Goal: Entertainment & Leisure: Browse casually

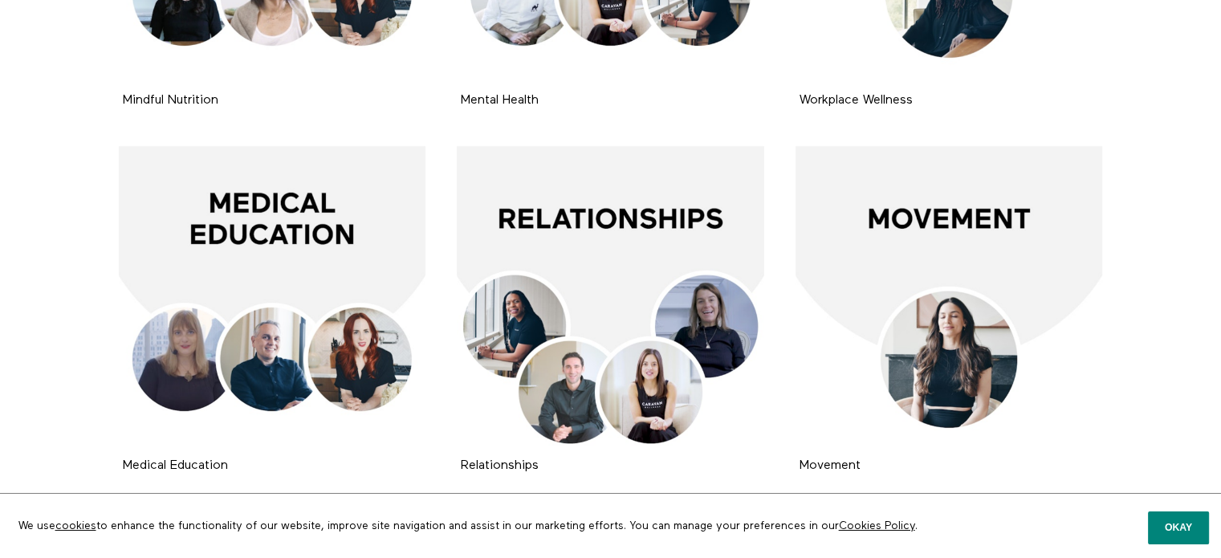
scroll to position [503, 0]
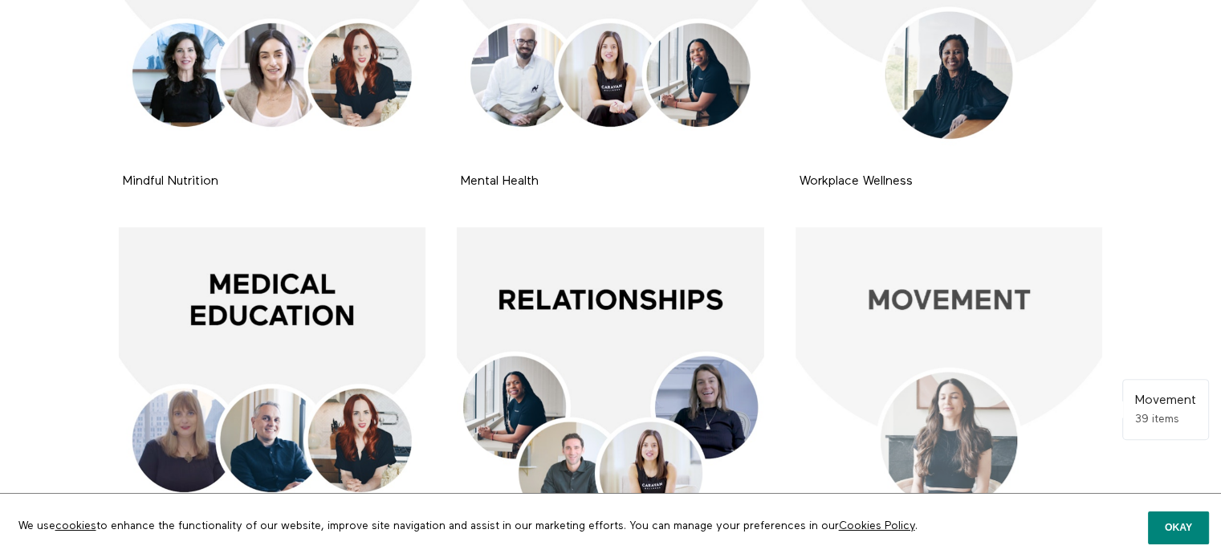
click at [958, 295] on div at bounding box center [950, 381] width 308 height 308
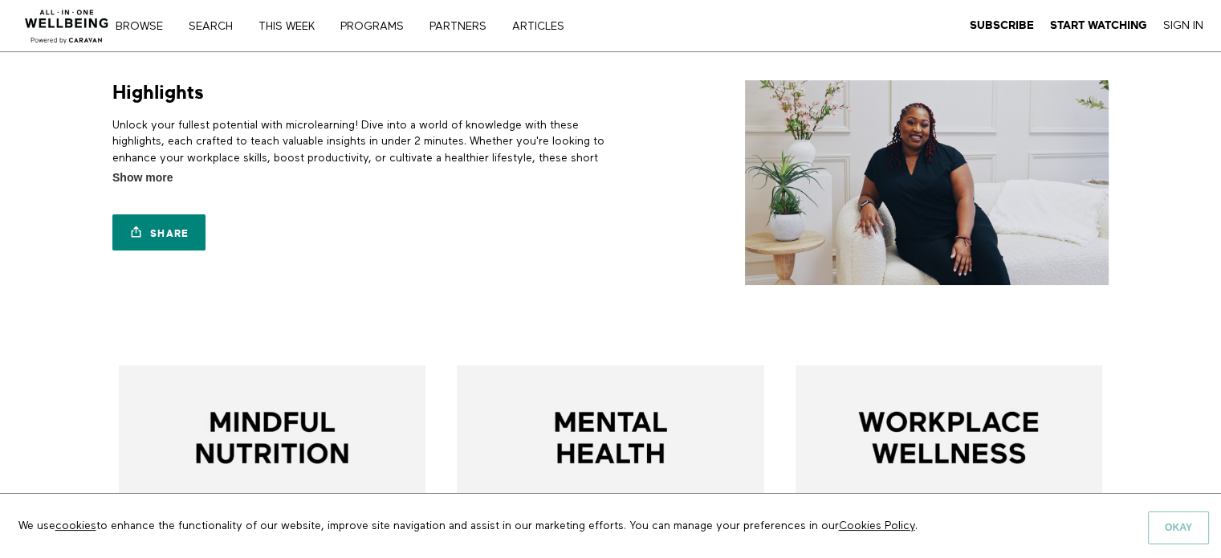
click at [1181, 530] on button "Okay" at bounding box center [1178, 528] width 61 height 32
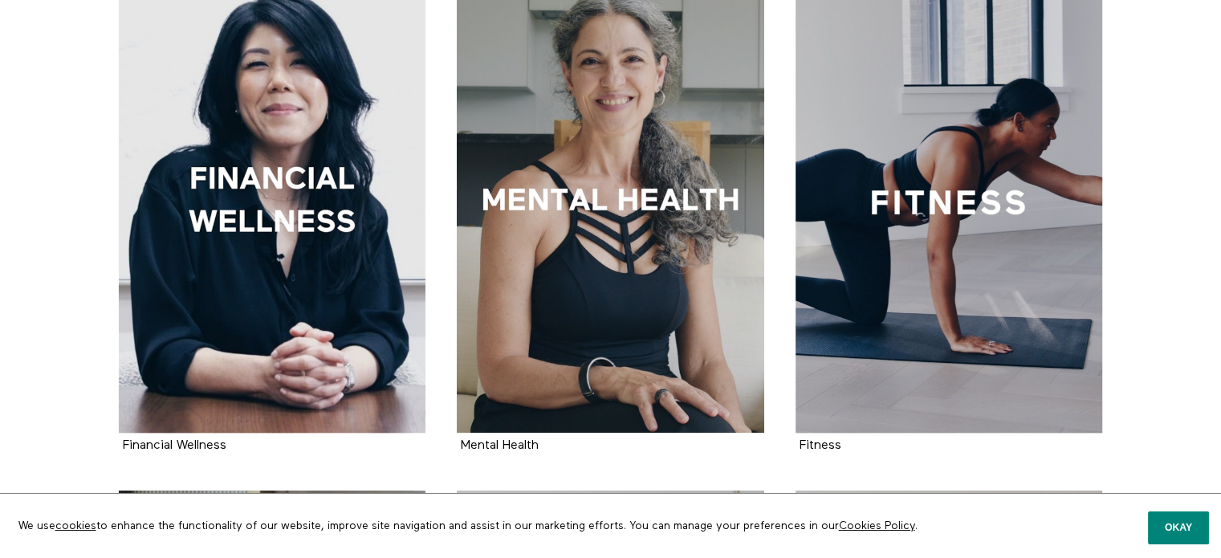
scroll to position [925, 0]
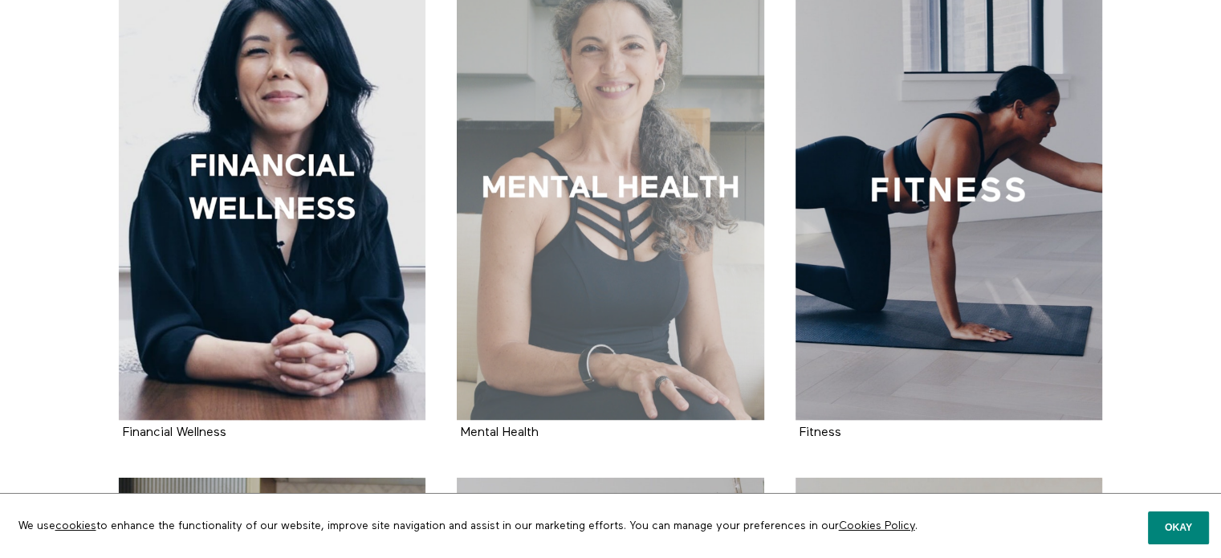
click at [691, 164] on div at bounding box center [611, 189] width 308 height 461
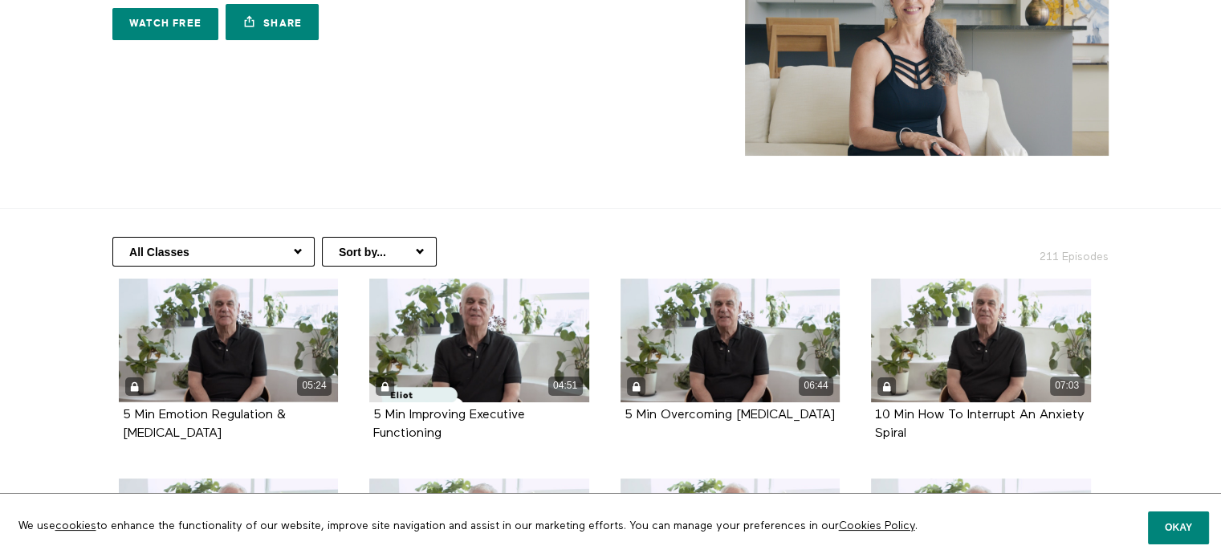
scroll to position [110, 0]
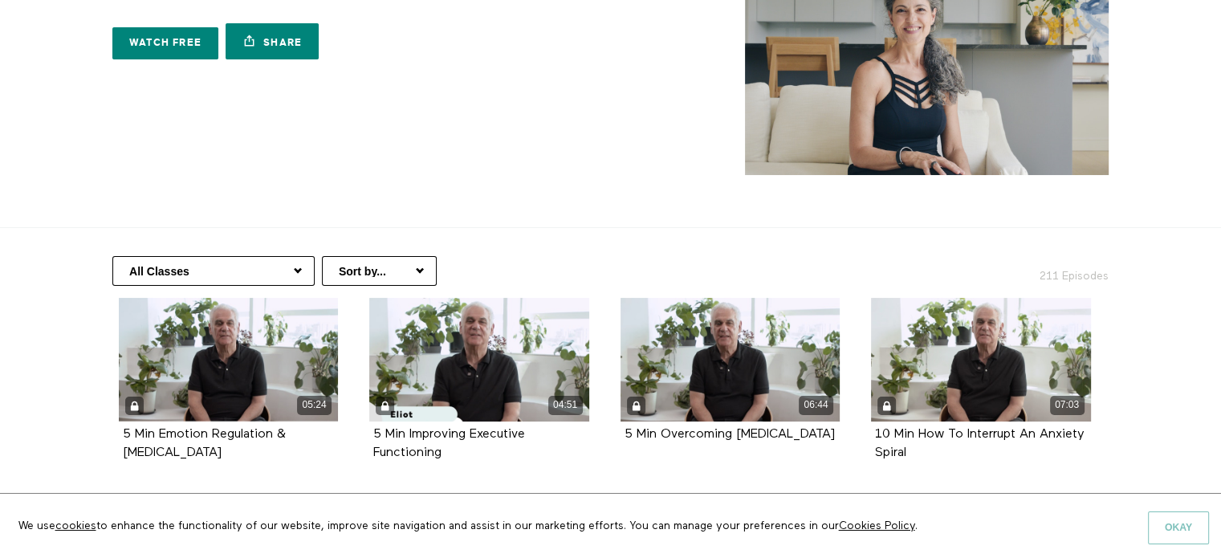
click at [1169, 530] on button "Okay" at bounding box center [1178, 528] width 61 height 32
